Goal: Task Accomplishment & Management: Manage account settings

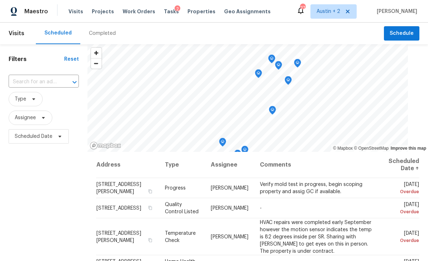
click at [188, 10] on span "Properties" at bounding box center [202, 11] width 28 height 7
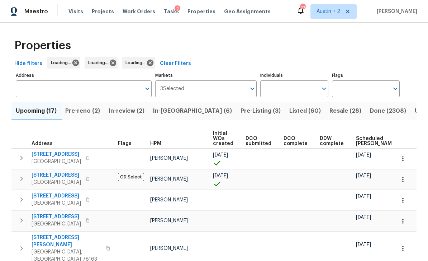
click at [182, 110] on span "In-reno (6)" at bounding box center [192, 111] width 79 height 10
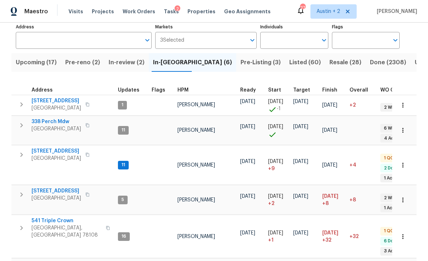
scroll to position [48, 0]
click at [70, 260] on span "3815 Cherokee Blvd" at bounding box center [56, 264] width 49 height 7
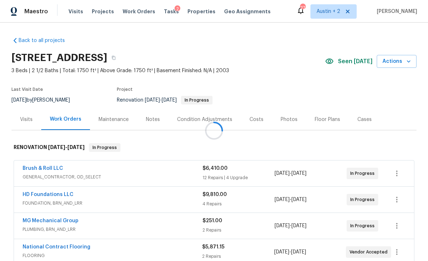
click at [348, 60] on div at bounding box center [214, 130] width 428 height 261
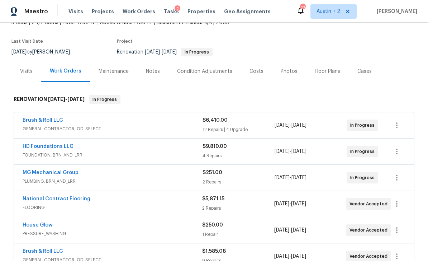
scroll to position [53, 0]
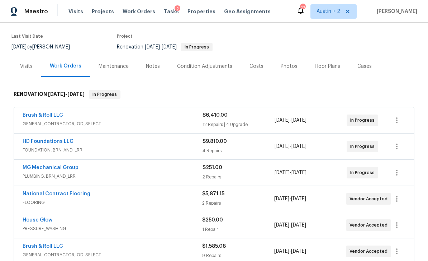
click at [178, 118] on div "Brush & Roll LLC" at bounding box center [113, 116] width 180 height 9
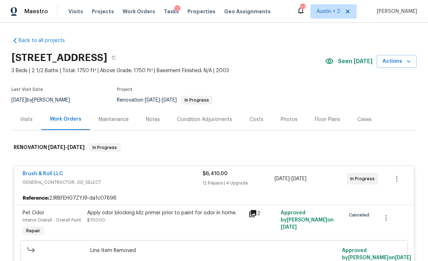
scroll to position [0, 0]
click at [262, 118] on div "Costs" at bounding box center [256, 119] width 31 height 21
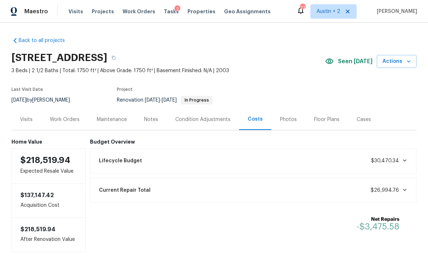
click at [60, 118] on div "Work Orders" at bounding box center [65, 119] width 30 height 7
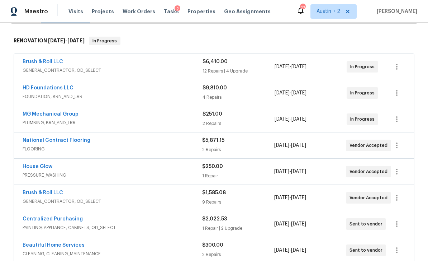
scroll to position [113, 0]
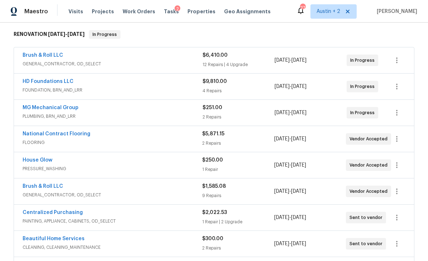
click at [72, 68] on div "Brush & Roll LLC GENERAL_CONTRACTOR, OD_SELECT" at bounding box center [113, 60] width 180 height 17
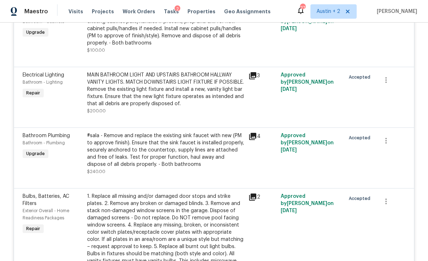
scroll to position [329, 0]
click at [250, 76] on icon at bounding box center [252, 75] width 7 height 7
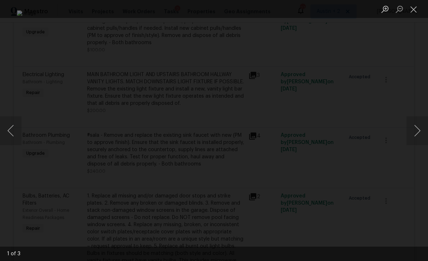
click at [416, 127] on button "Next image" at bounding box center [418, 130] width 22 height 29
click at [415, 127] on button "Next image" at bounding box center [418, 130] width 22 height 29
click at [414, 129] on button "Next image" at bounding box center [418, 130] width 22 height 29
click at [413, 130] on button "Next image" at bounding box center [418, 130] width 22 height 29
click at [415, 10] on button "Close lightbox" at bounding box center [414, 9] width 14 height 13
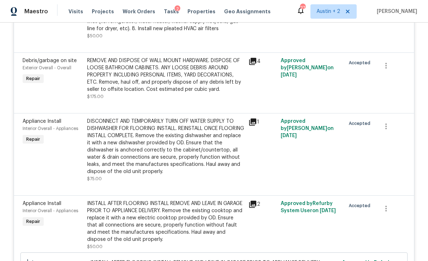
scroll to position [597, 0]
click at [253, 61] on icon at bounding box center [252, 60] width 7 height 7
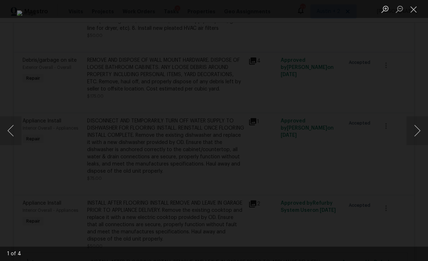
click at [415, 134] on button "Next image" at bounding box center [418, 130] width 22 height 29
click at [415, 135] on button "Next image" at bounding box center [418, 130] width 22 height 29
click at [415, 136] on button "Next image" at bounding box center [418, 130] width 22 height 29
click at [413, 136] on button "Next image" at bounding box center [418, 130] width 22 height 29
click at [412, 138] on button "Next image" at bounding box center [418, 130] width 22 height 29
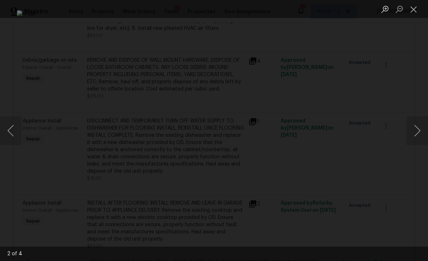
click at [413, 138] on button "Next image" at bounding box center [418, 130] width 22 height 29
click at [411, 11] on button "Close lightbox" at bounding box center [414, 9] width 14 height 13
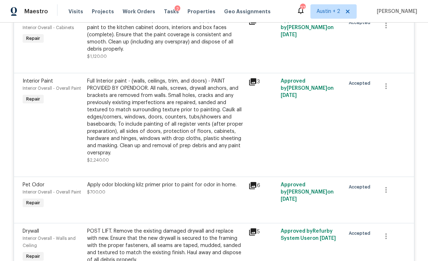
scroll to position [970, 0]
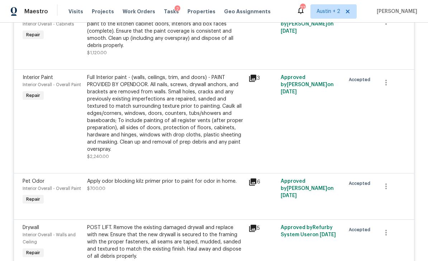
click at [99, 133] on div "Full Interior paint - (walls, ceilings, trim, and doors) - PAINT PROVIDED BY OP…" at bounding box center [165, 113] width 157 height 79
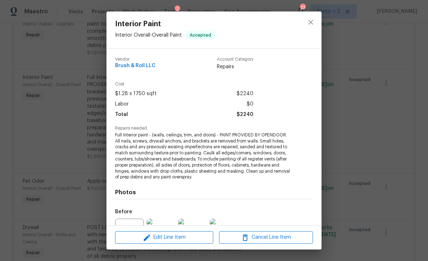
click at [366, 147] on div "Interior Paint Interior Overall - Overall Paint Accepted Vendor Brush & Roll LL…" at bounding box center [214, 130] width 428 height 261
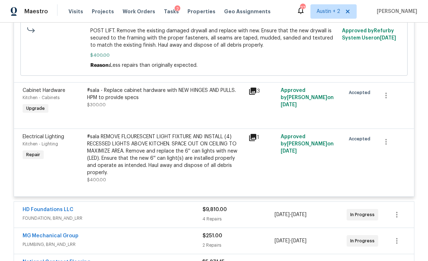
scroll to position [1217, 0]
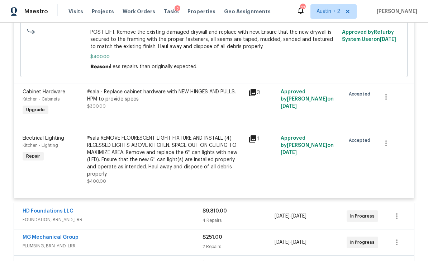
click at [96, 165] on div "#sala REMOVE FLOURESCENT LIGHT FIXTURE AND INSTALL (4) RECESSED LIGHTS ABOVE KI…" at bounding box center [165, 156] width 157 height 43
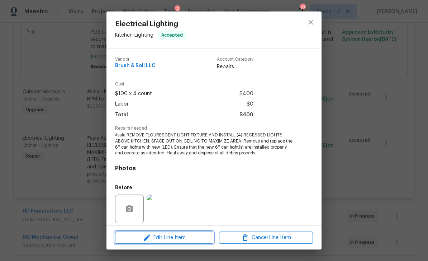
click at [186, 236] on span "Edit Line Item" at bounding box center [164, 237] width 94 height 9
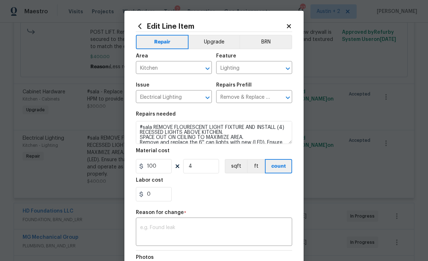
click at [221, 40] on button "Upgrade" at bounding box center [214, 42] width 51 height 14
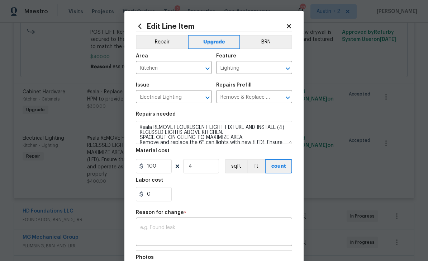
click at [217, 227] on textarea at bounding box center [214, 232] width 148 height 15
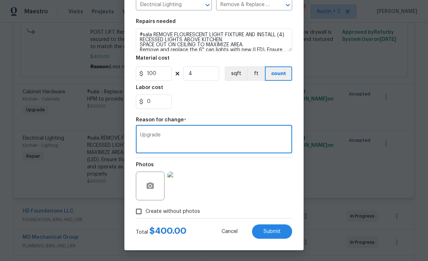
scroll to position [94, 0]
type textarea "Upgrade"
click at [277, 233] on span "Submit" at bounding box center [272, 231] width 17 height 5
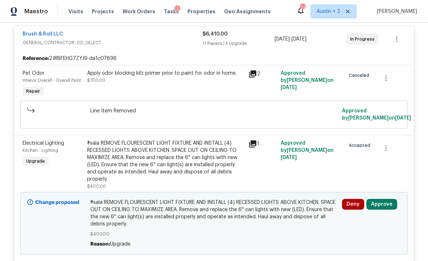
scroll to position [147, 0]
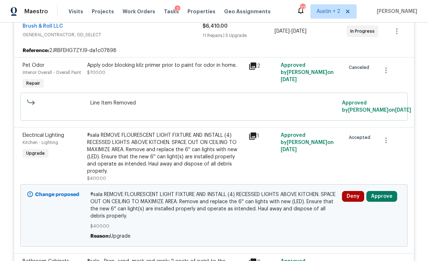
click at [389, 191] on button "Approve" at bounding box center [382, 196] width 31 height 11
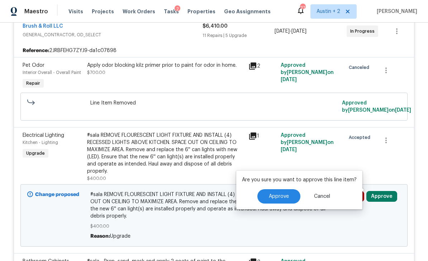
click at [294, 189] on button "Approve" at bounding box center [279, 196] width 43 height 14
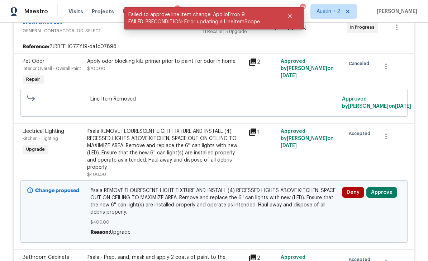
scroll to position [161, 0]
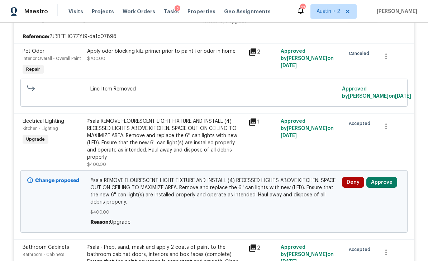
click at [386, 177] on button "Approve" at bounding box center [382, 182] width 31 height 11
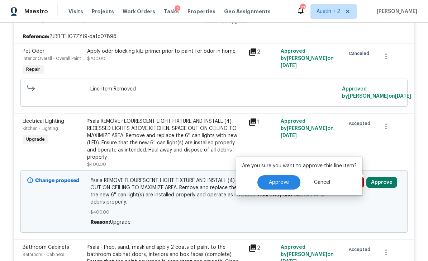
click at [285, 180] on span "Approve" at bounding box center [279, 182] width 20 height 5
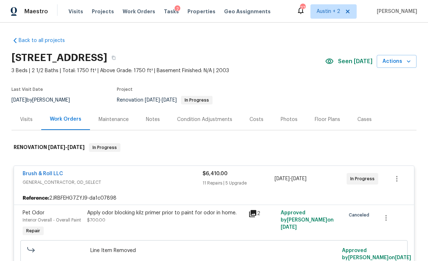
scroll to position [0, 0]
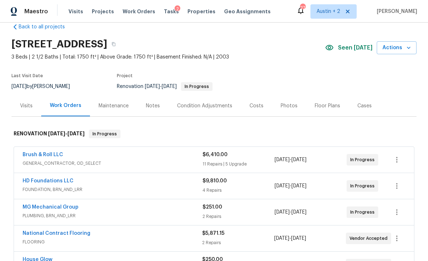
scroll to position [5, 0]
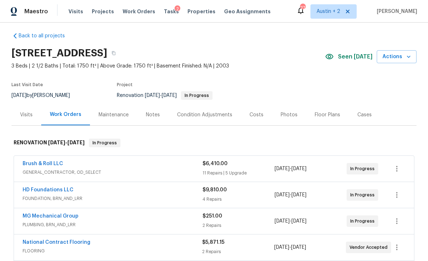
click at [22, 113] on div "Visits" at bounding box center [26, 114] width 13 height 7
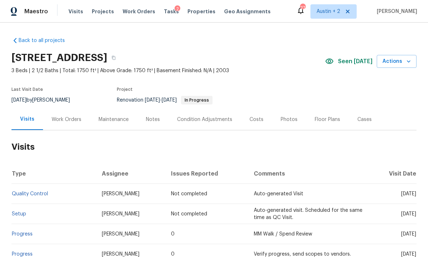
click at [65, 121] on div "Work Orders" at bounding box center [67, 119] width 30 height 7
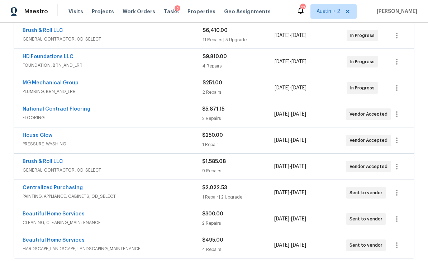
scroll to position [136, 0]
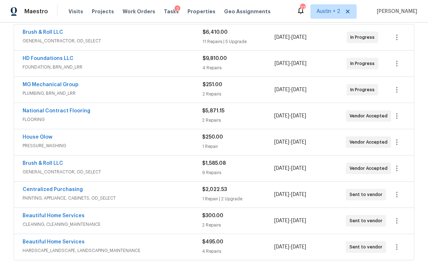
click at [31, 86] on link "MG Mechanical Group" at bounding box center [51, 84] width 56 height 5
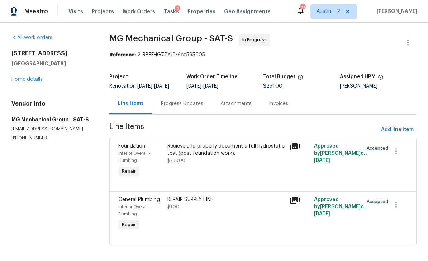
scroll to position [11, 0]
click at [188, 100] on div "Progress Updates" at bounding box center [182, 103] width 42 height 7
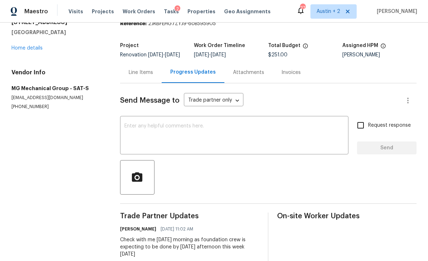
scroll to position [30, 0]
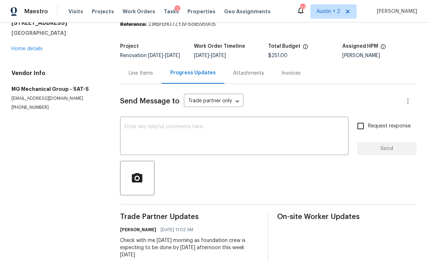
click at [25, 46] on link "Home details" at bounding box center [26, 48] width 31 height 5
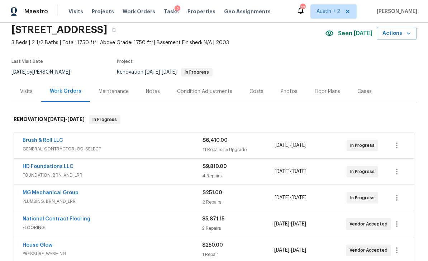
scroll to position [27, 0]
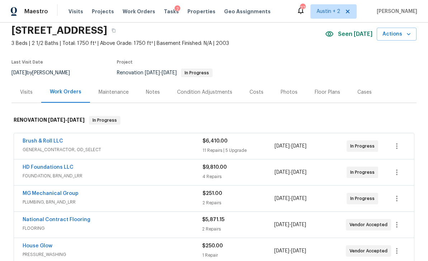
click at [152, 99] on div "Notes" at bounding box center [152, 91] width 31 height 21
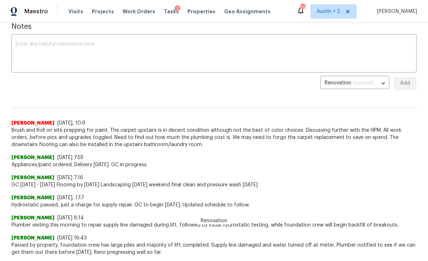
scroll to position [104, 0]
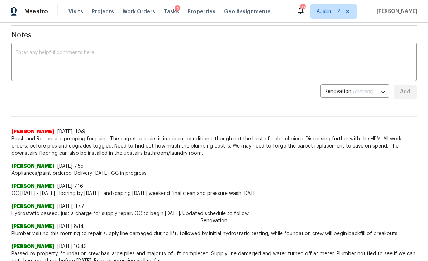
click at [255, 62] on textarea at bounding box center [214, 62] width 397 height 25
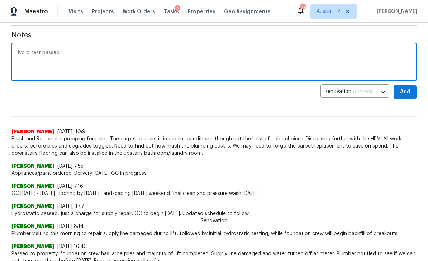
type textarea "Hydro test passed."
click at [410, 93] on span "Add" at bounding box center [405, 92] width 11 height 9
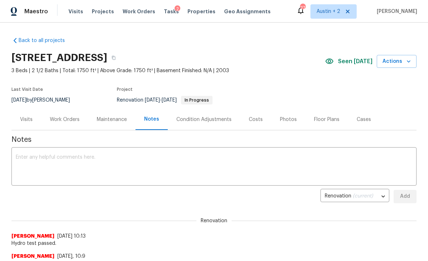
scroll to position [0, 0]
click at [101, 15] on span "Projects" at bounding box center [103, 11] width 22 height 7
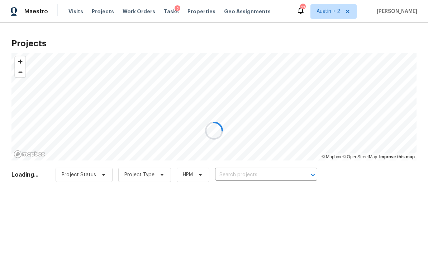
click at [244, 173] on div at bounding box center [214, 130] width 428 height 261
click at [244, 172] on div at bounding box center [214, 130] width 428 height 261
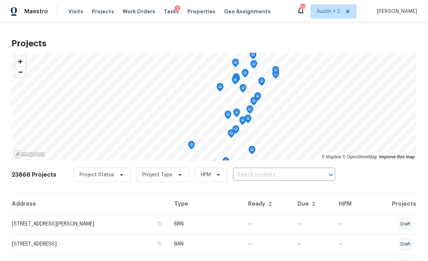
click at [251, 173] on input "text" at bounding box center [274, 174] width 82 height 11
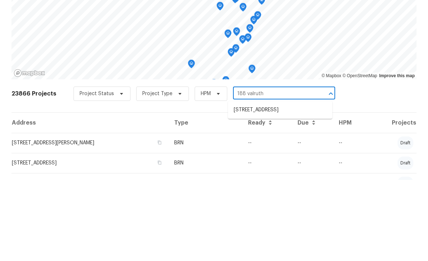
type input "188 valruth"
click at [361, 165] on div "23866 Projects Project Status Project Type HPM 188 valruth ​" at bounding box center [213, 179] width 405 height 29
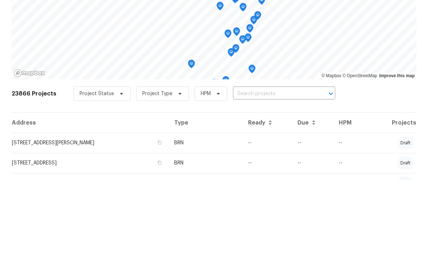
scroll to position [23, 0]
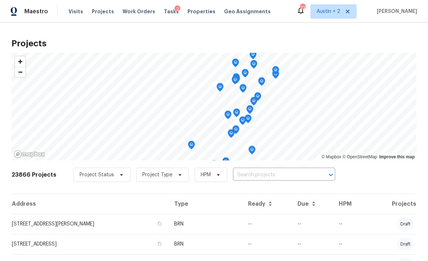
click at [280, 169] on input "text" at bounding box center [274, 174] width 82 height 11
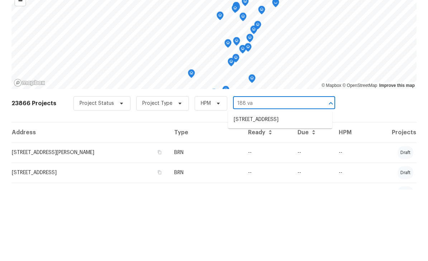
type input "188 val"
click at [283, 185] on li "188 Valruth Dr, Kyle, TX 78640" at bounding box center [280, 191] width 104 height 12
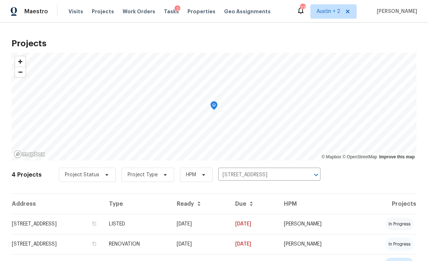
click at [68, 224] on td "188 Valruth Dr, Kyle, TX 78640" at bounding box center [57, 224] width 92 height 20
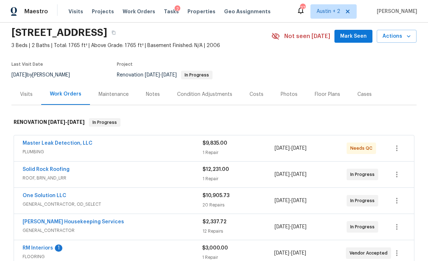
scroll to position [5, 0]
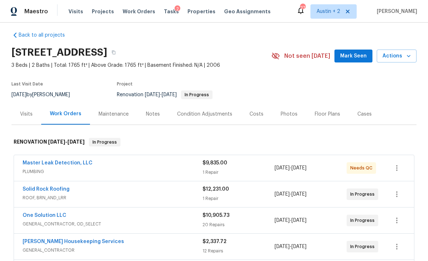
click at [260, 118] on div "Costs" at bounding box center [256, 113] width 31 height 21
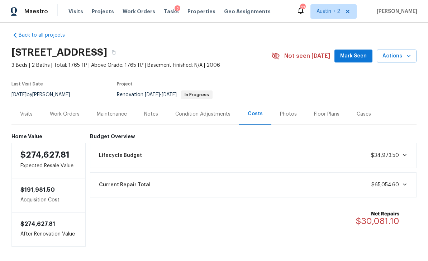
click at [145, 113] on div "Notes" at bounding box center [151, 113] width 14 height 7
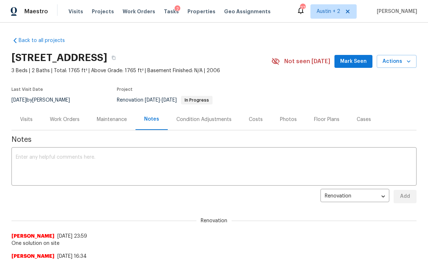
click at [358, 60] on span "Mark Seen" at bounding box center [353, 61] width 27 height 9
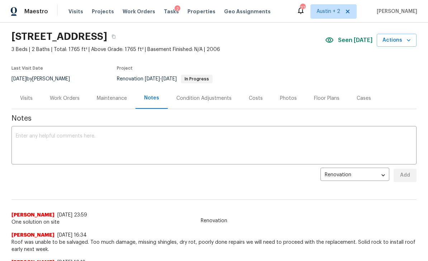
scroll to position [5, 0]
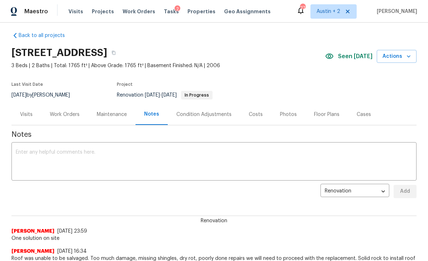
click at [61, 113] on div "Work Orders" at bounding box center [65, 114] width 30 height 7
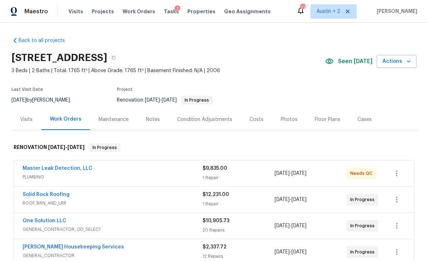
click at [151, 117] on div "Notes" at bounding box center [153, 119] width 14 height 7
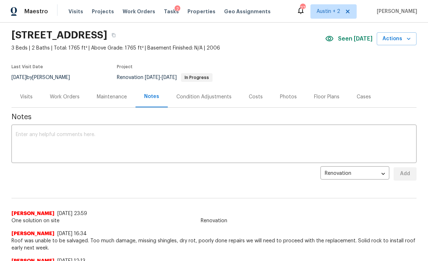
scroll to position [22, 0]
click at [47, 145] on textarea at bounding box center [214, 144] width 397 height 25
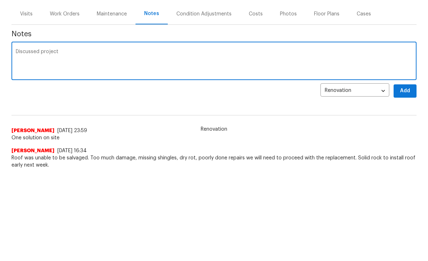
scroll to position [11, 0]
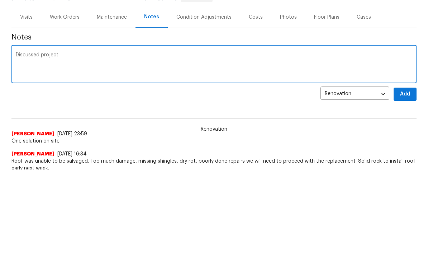
click at [111, 61] on textarea "Discussed project" at bounding box center [214, 65] width 397 height 25
click at [100, 77] on textarea "Discussed project timeline with Martin. GC work through Friday. Flooring Saturd…" at bounding box center [214, 65] width 397 height 25
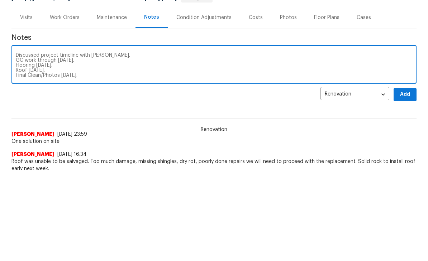
click at [95, 75] on textarea "Discussed project timeline with Martin. GC work through Friday. Flooring Saturd…" at bounding box center [214, 65] width 397 height 25
type textarea "Discussed project timeline with Martin. GC work through Friday. Flooring Saturd…"
click at [407, 93] on span "Add" at bounding box center [405, 94] width 11 height 9
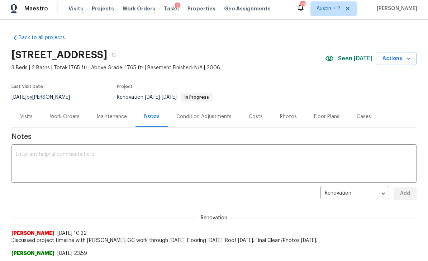
scroll to position [0, 0]
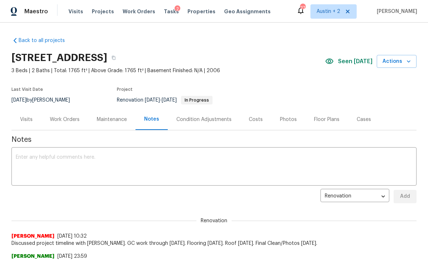
click at [404, 59] on span "Actions" at bounding box center [397, 61] width 28 height 9
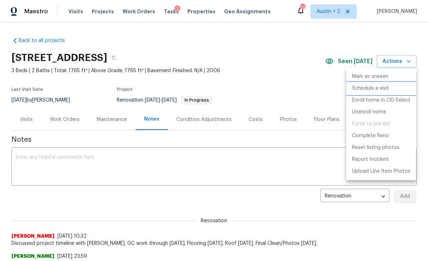
click at [381, 88] on p "Schedule a visit" at bounding box center [370, 89] width 37 height 8
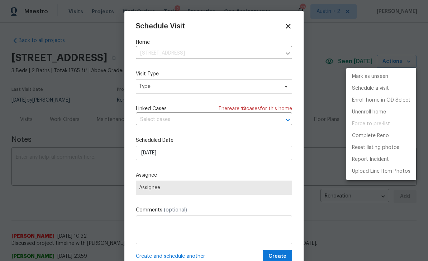
click at [242, 83] on div at bounding box center [214, 130] width 428 height 261
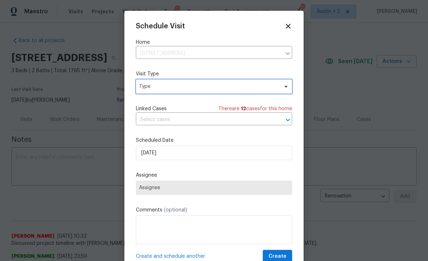
click at [266, 89] on span "Type" at bounding box center [209, 86] width 140 height 7
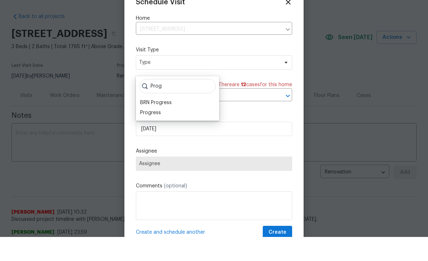
type input "Prog"
click at [165, 132] on div "Progress" at bounding box center [177, 137] width 79 height 10
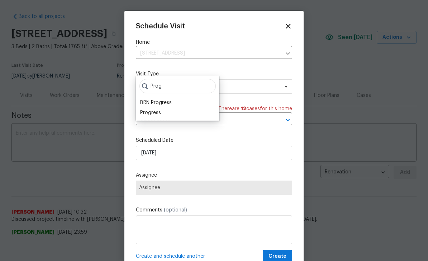
click at [160, 110] on div "Progress" at bounding box center [150, 112] width 21 height 7
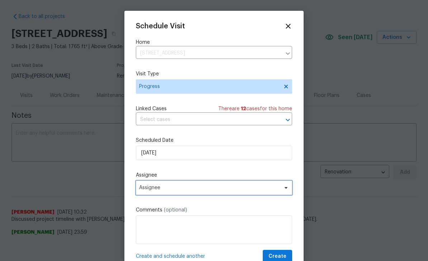
click at [197, 190] on span "Assignee" at bounding box center [209, 188] width 141 height 6
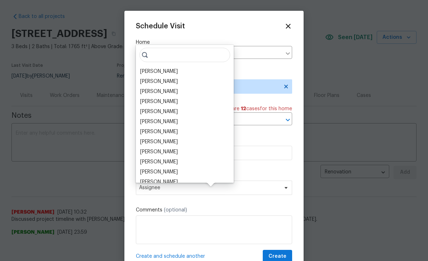
click at [183, 85] on div "[PERSON_NAME]" at bounding box center [185, 81] width 94 height 10
click at [163, 79] on div "[PERSON_NAME]" at bounding box center [159, 81] width 38 height 7
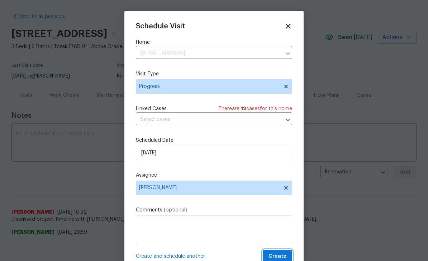
click at [282, 260] on span "Create" at bounding box center [278, 256] width 18 height 9
